Goal: Task Accomplishment & Management: Complete application form

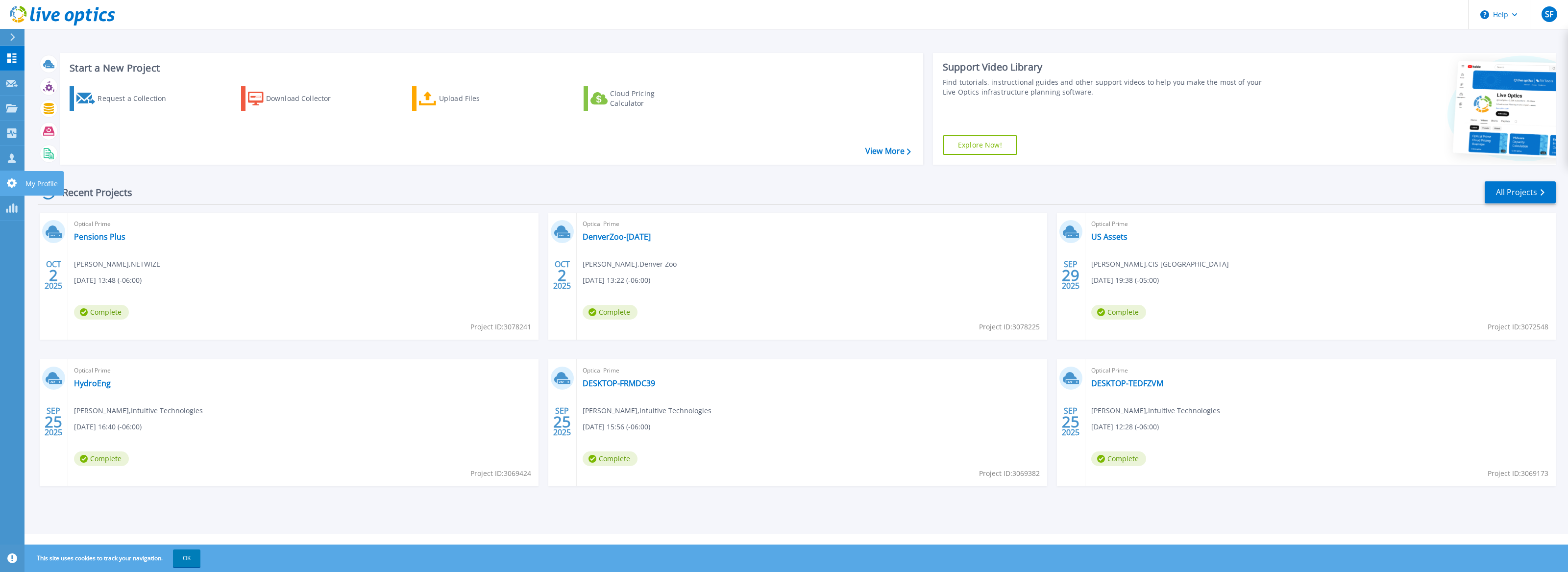
click at [15, 182] on icon at bounding box center [12, 182] width 10 height 9
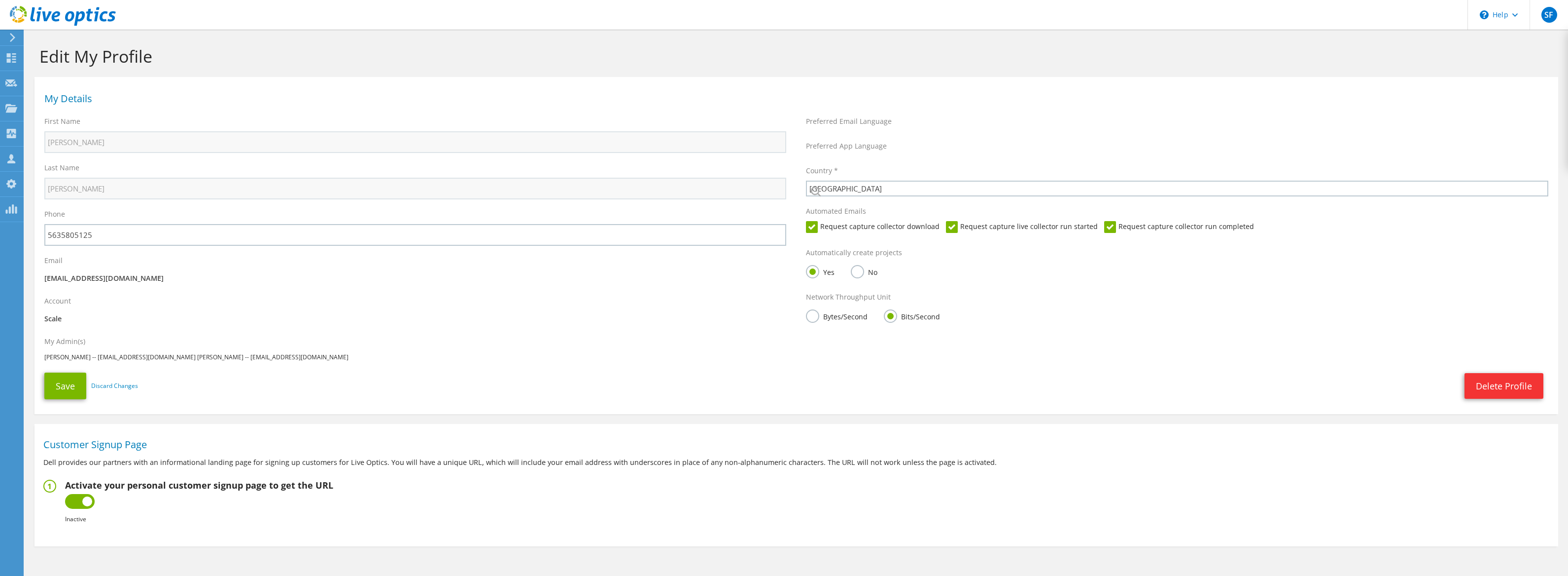
select select "224"
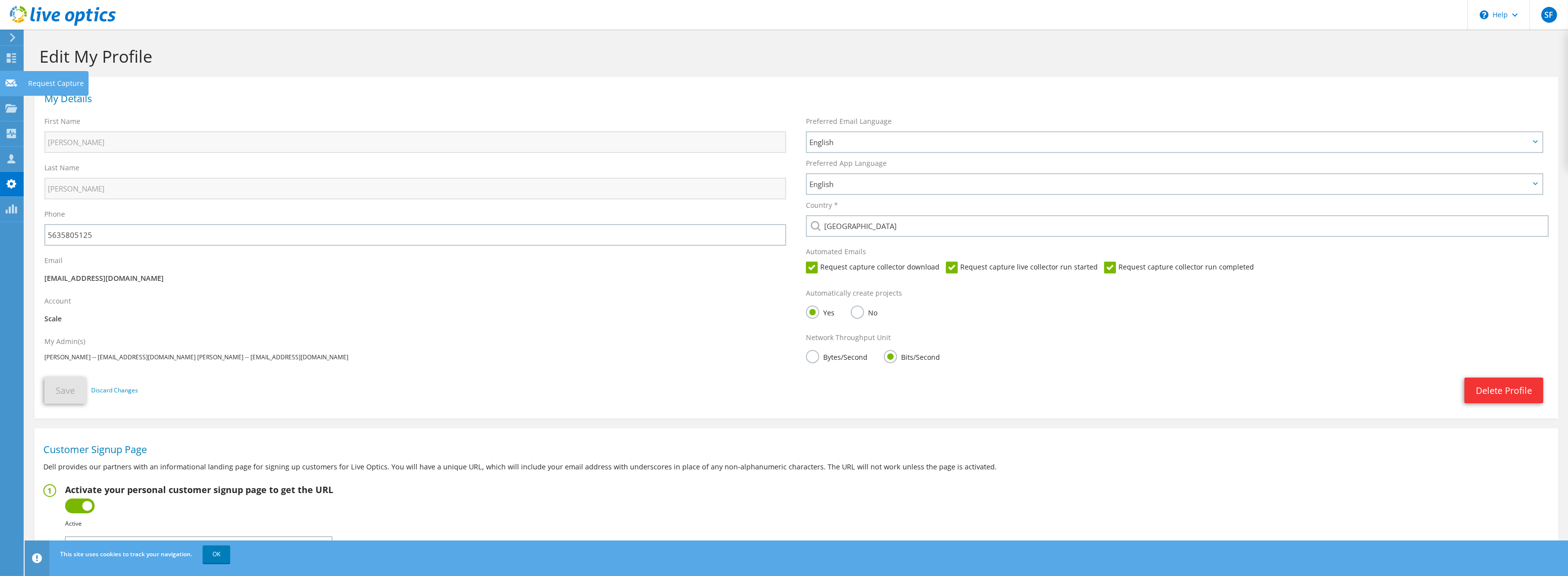
click at [17, 79] on icon at bounding box center [11, 83] width 12 height 9
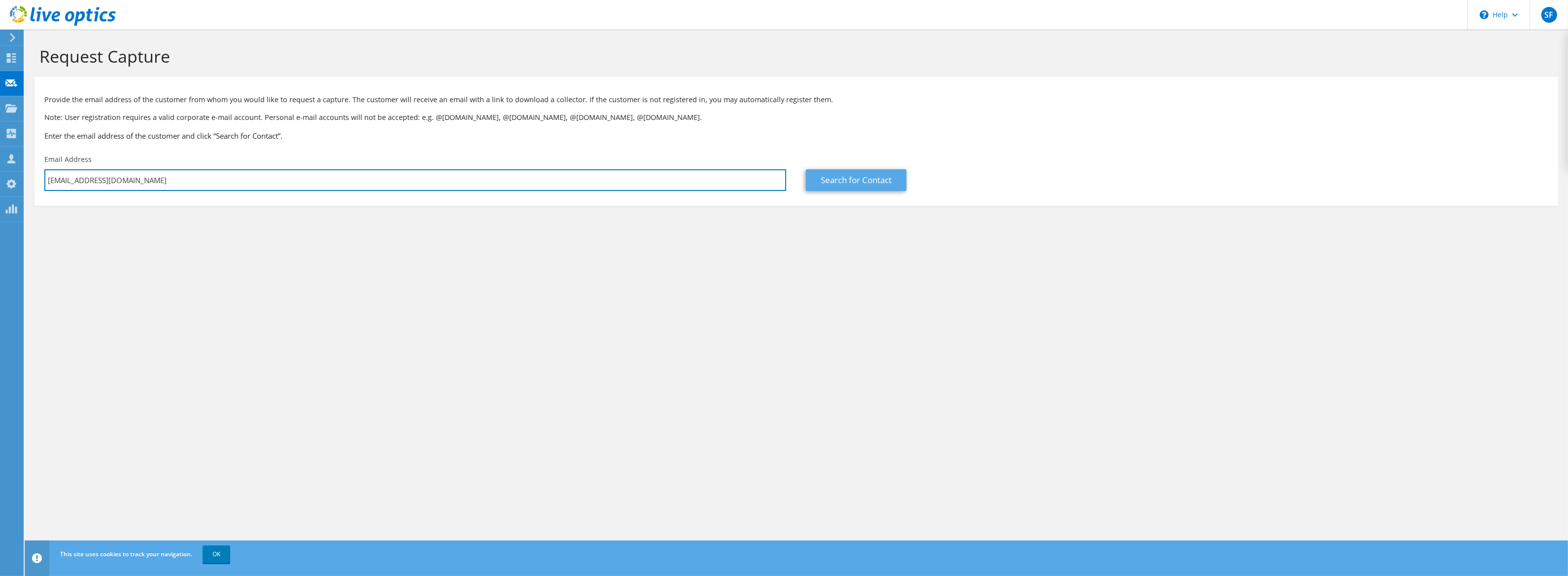
type input "kwaddy@arroyogrande.org"
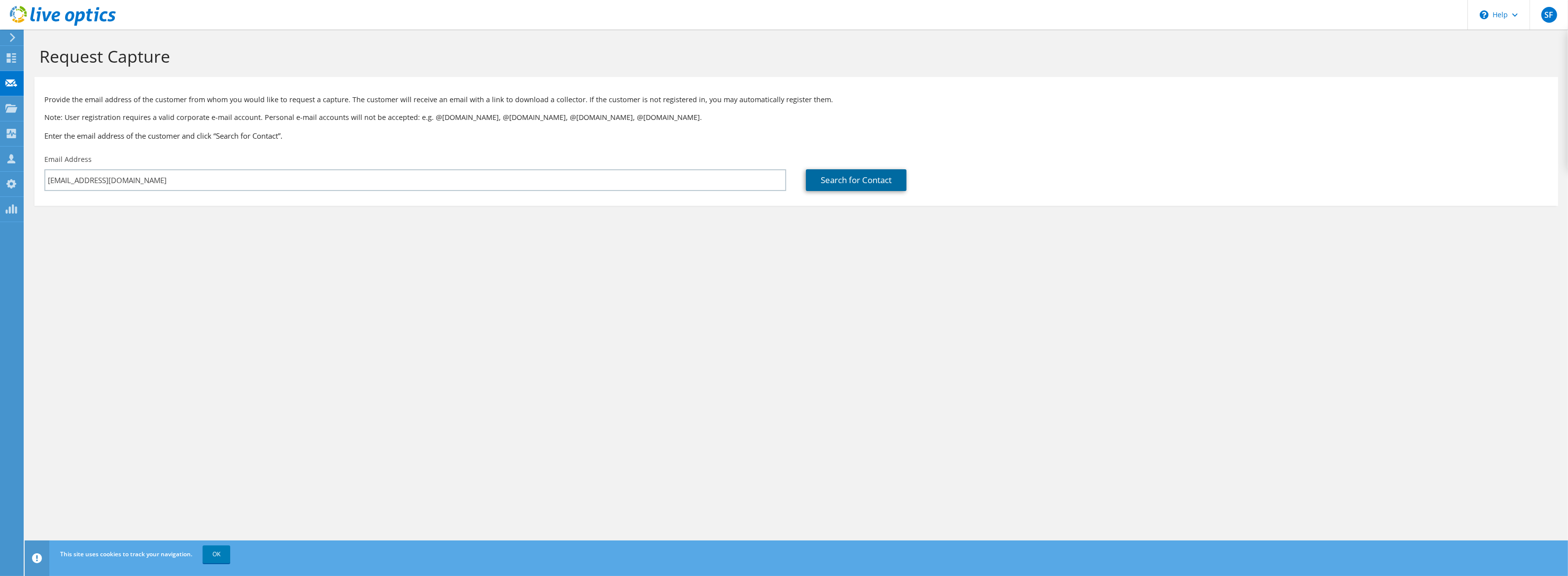
click at [846, 178] on link "Search for Contact" at bounding box center [857, 180] width 101 height 22
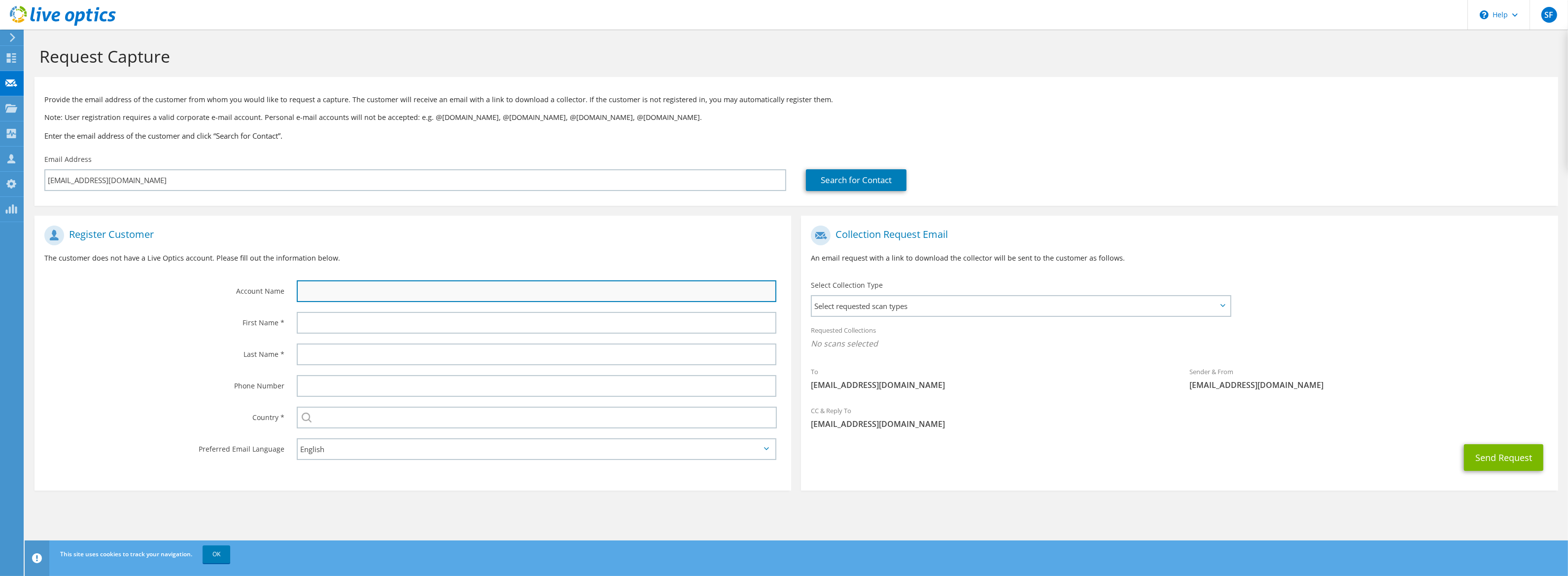
click at [602, 293] on input "text" at bounding box center [536, 291] width 480 height 22
paste input "City of Arroyo Grande"
type input "City of Arroyo Grande"
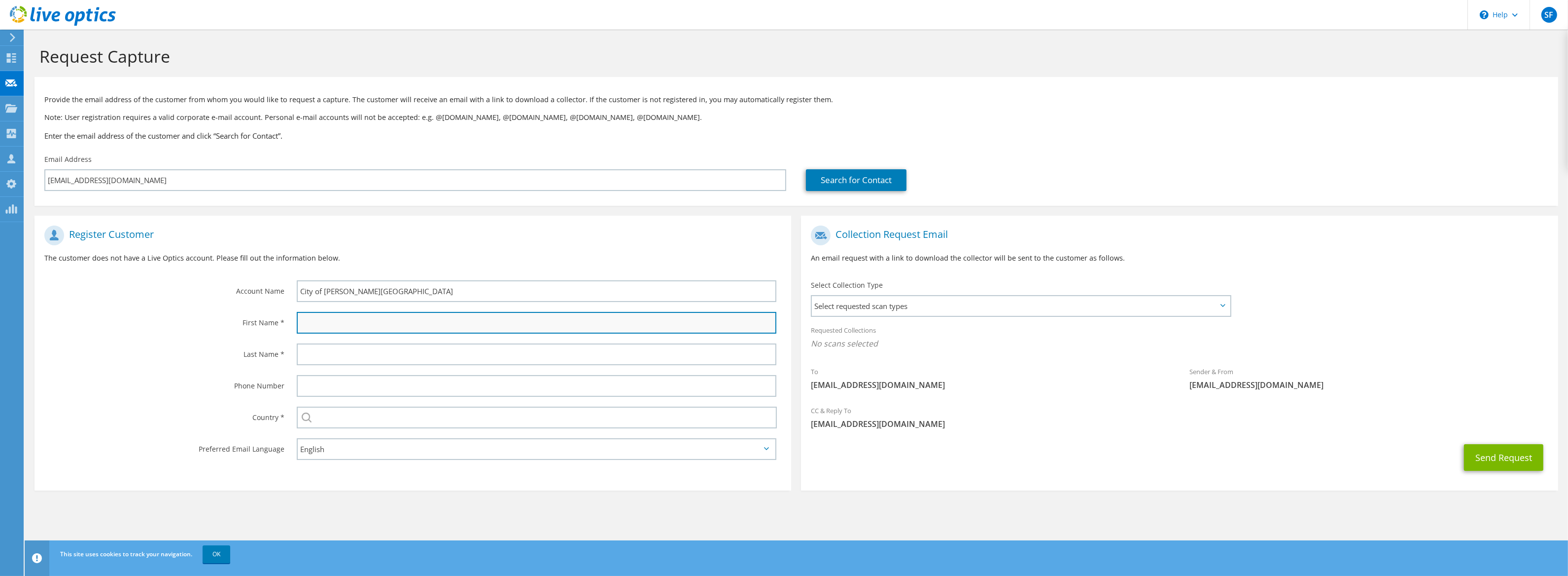
click at [373, 325] on input "text" at bounding box center [536, 322] width 480 height 22
type input "Kevin"
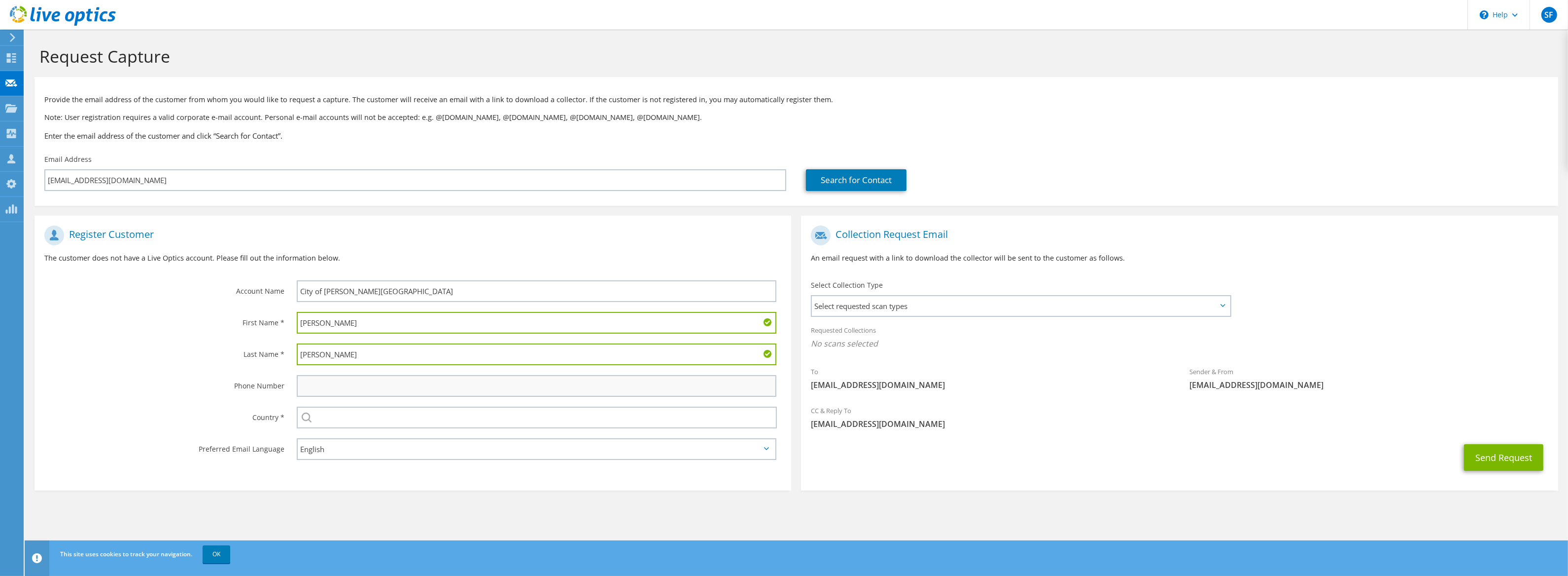
type input "Waddy"
click at [478, 390] on input "text" at bounding box center [536, 386] width 480 height 22
type input "5635805125"
type input "[GEOGRAPHIC_DATA]"
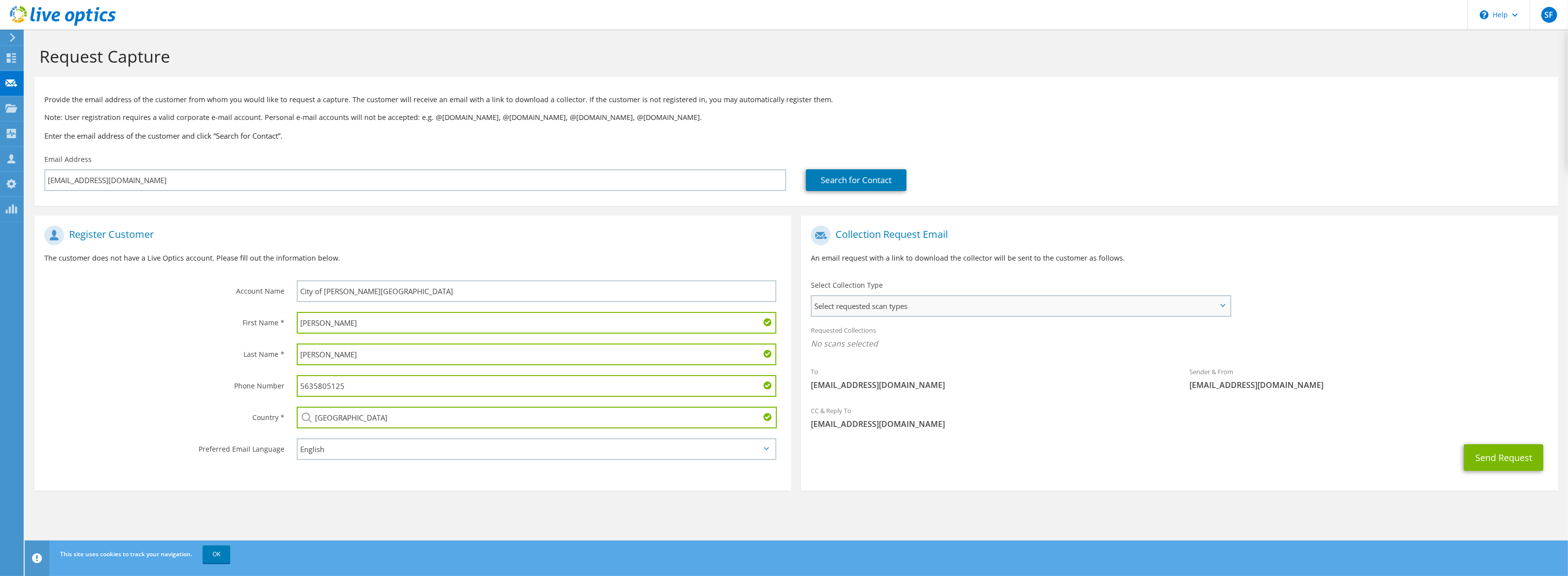
click at [975, 310] on span "Select requested scan types" at bounding box center [1020, 305] width 418 height 19
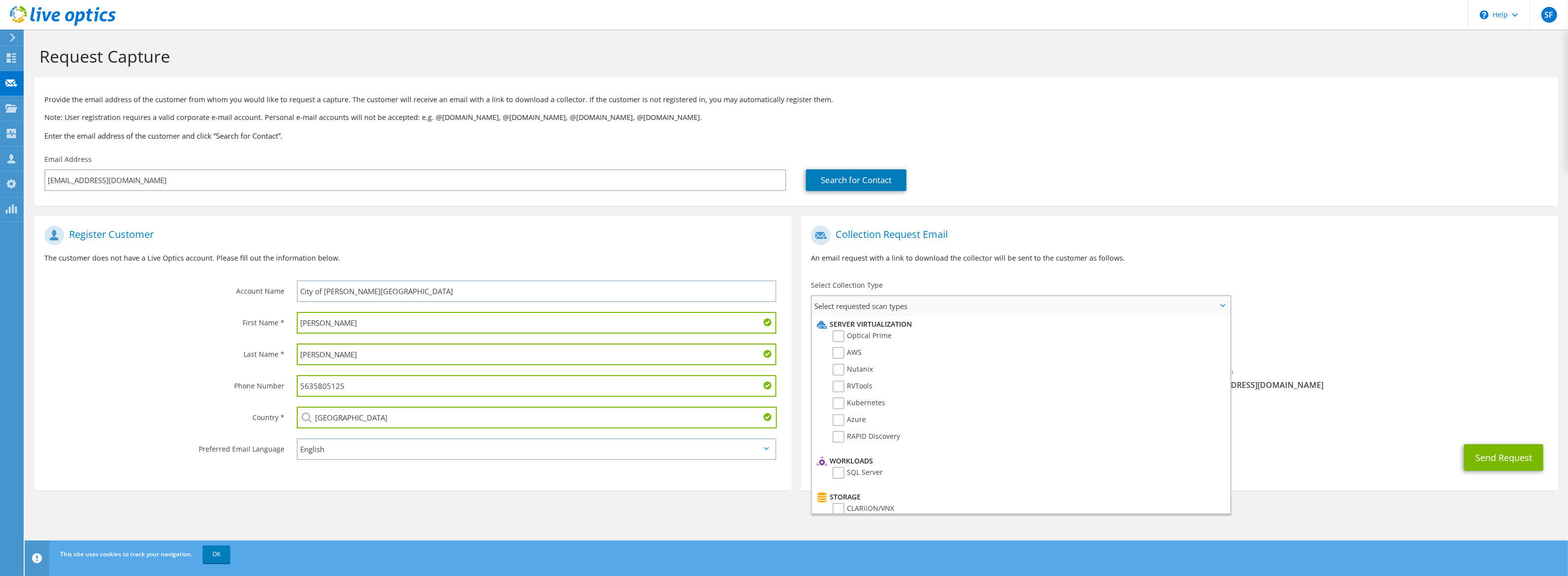
click at [891, 333] on li "Optical Prime" at bounding box center [1019, 338] width 410 height 17
click at [885, 334] on label "Optical Prime" at bounding box center [862, 335] width 59 height 12
click at [0, 0] on input "Optical Prime" at bounding box center [0, 0] width 0 height 0
click at [1271, 264] on div "Collection Request Email An email request with a link to download the collector…" at bounding box center [1180, 248] width 756 height 55
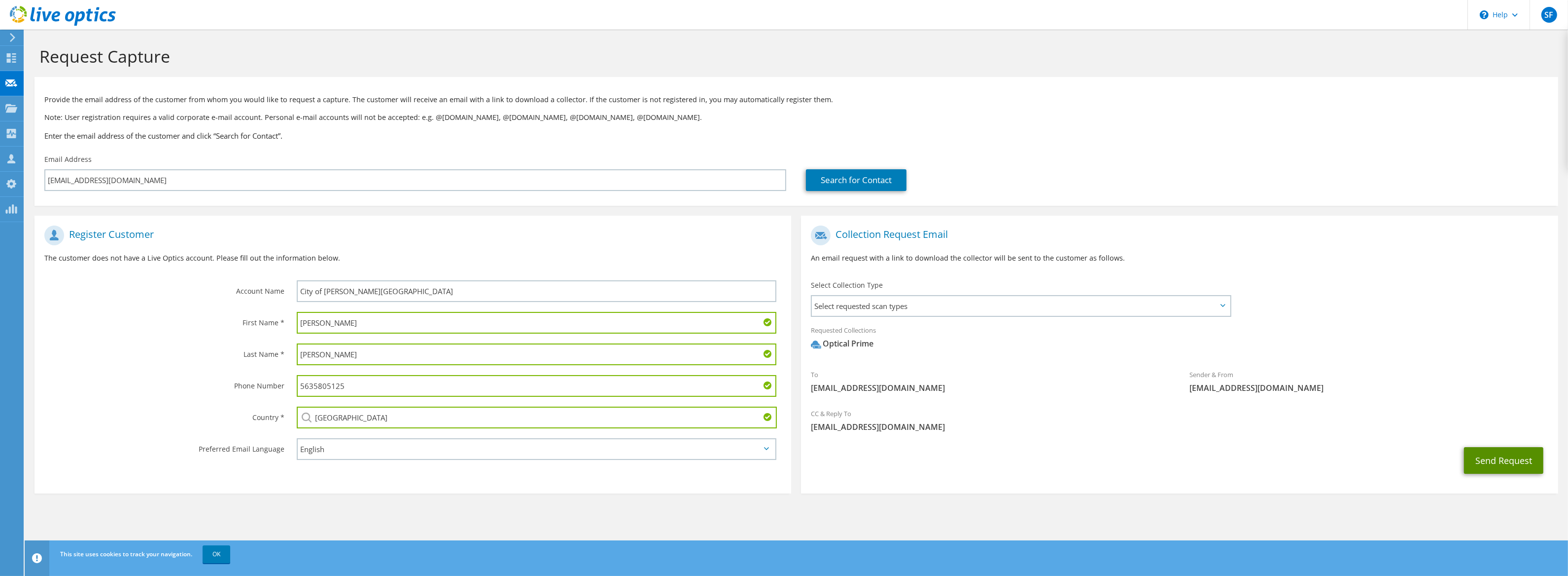
click at [1480, 470] on button "Send Request" at bounding box center [1504, 459] width 79 height 27
